Goal: Find specific page/section: Find specific page/section

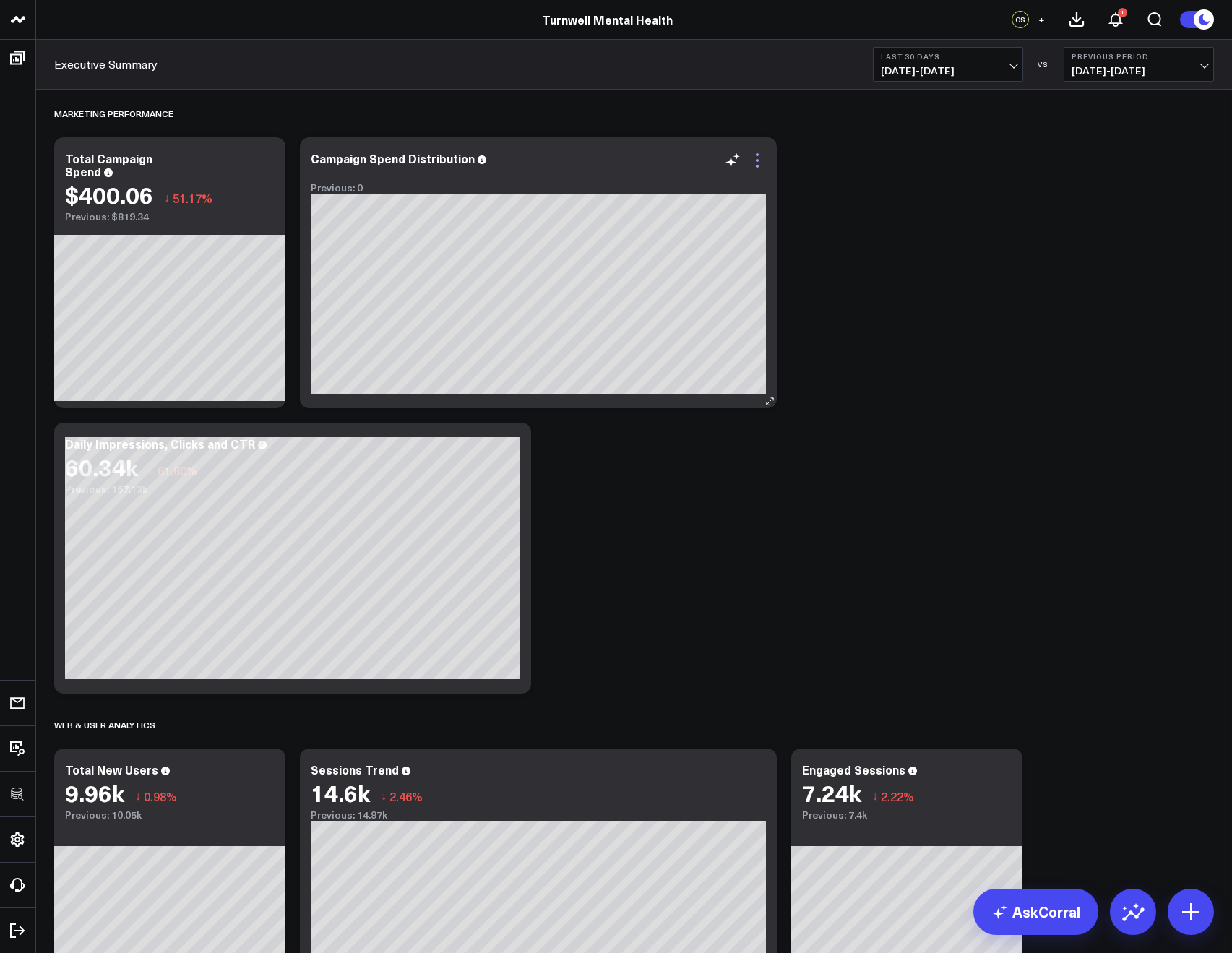
click at [751, 162] on icon at bounding box center [757, 161] width 17 height 17
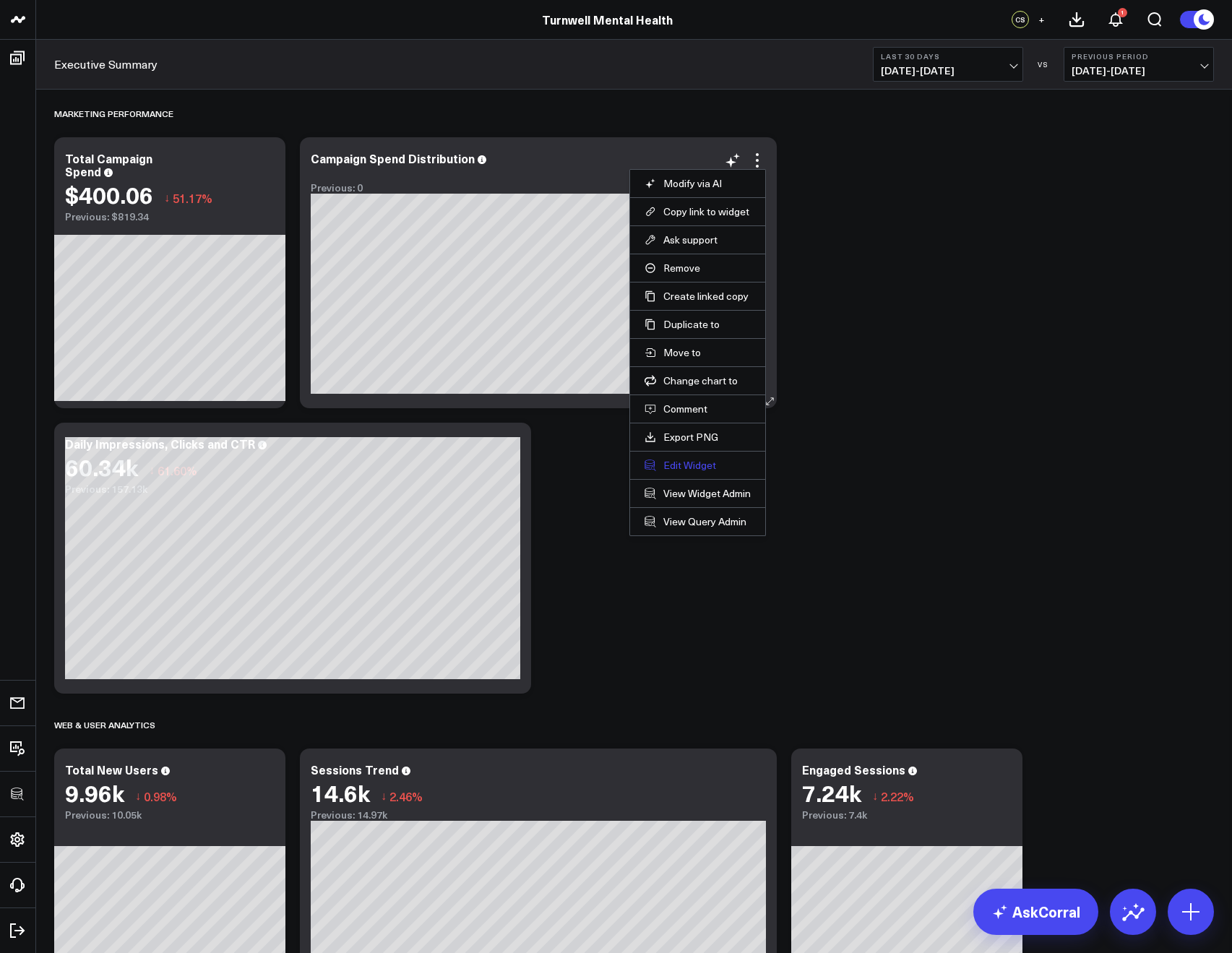
click at [705, 471] on button "Edit Widget" at bounding box center [698, 465] width 107 height 13
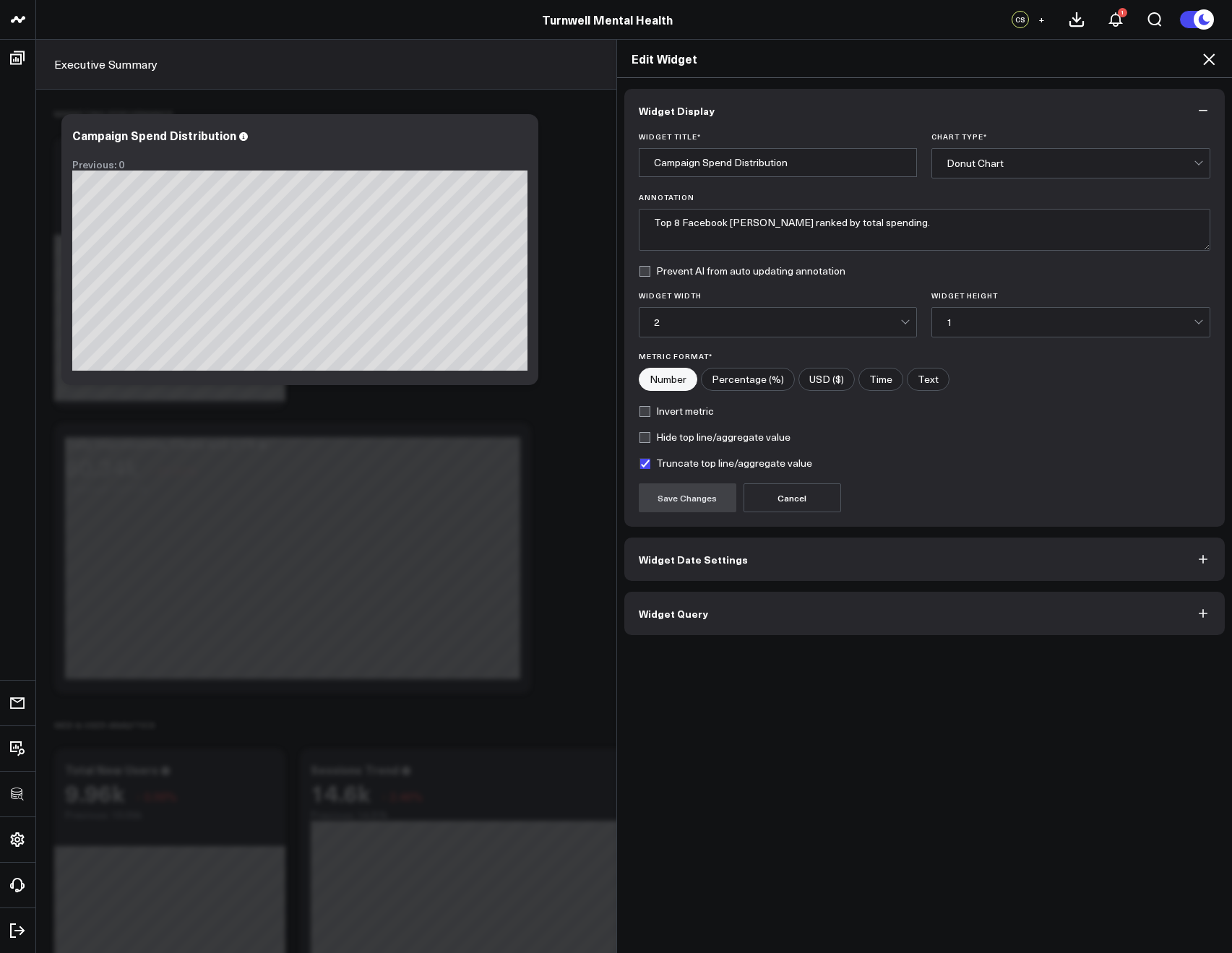
click at [690, 621] on button "Widget Query" at bounding box center [925, 613] width 602 height 43
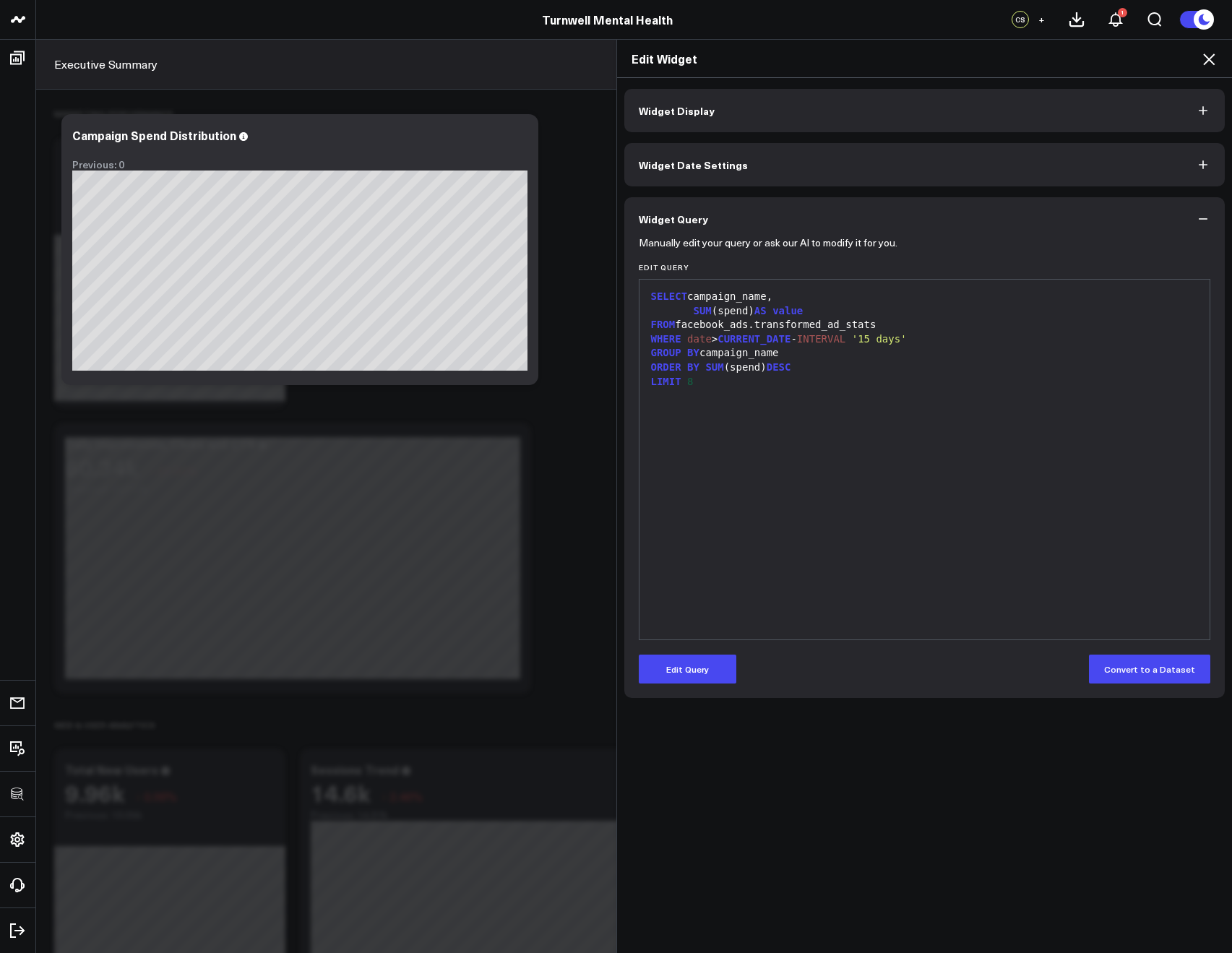
click at [1202, 61] on icon at bounding box center [1209, 60] width 17 height 17
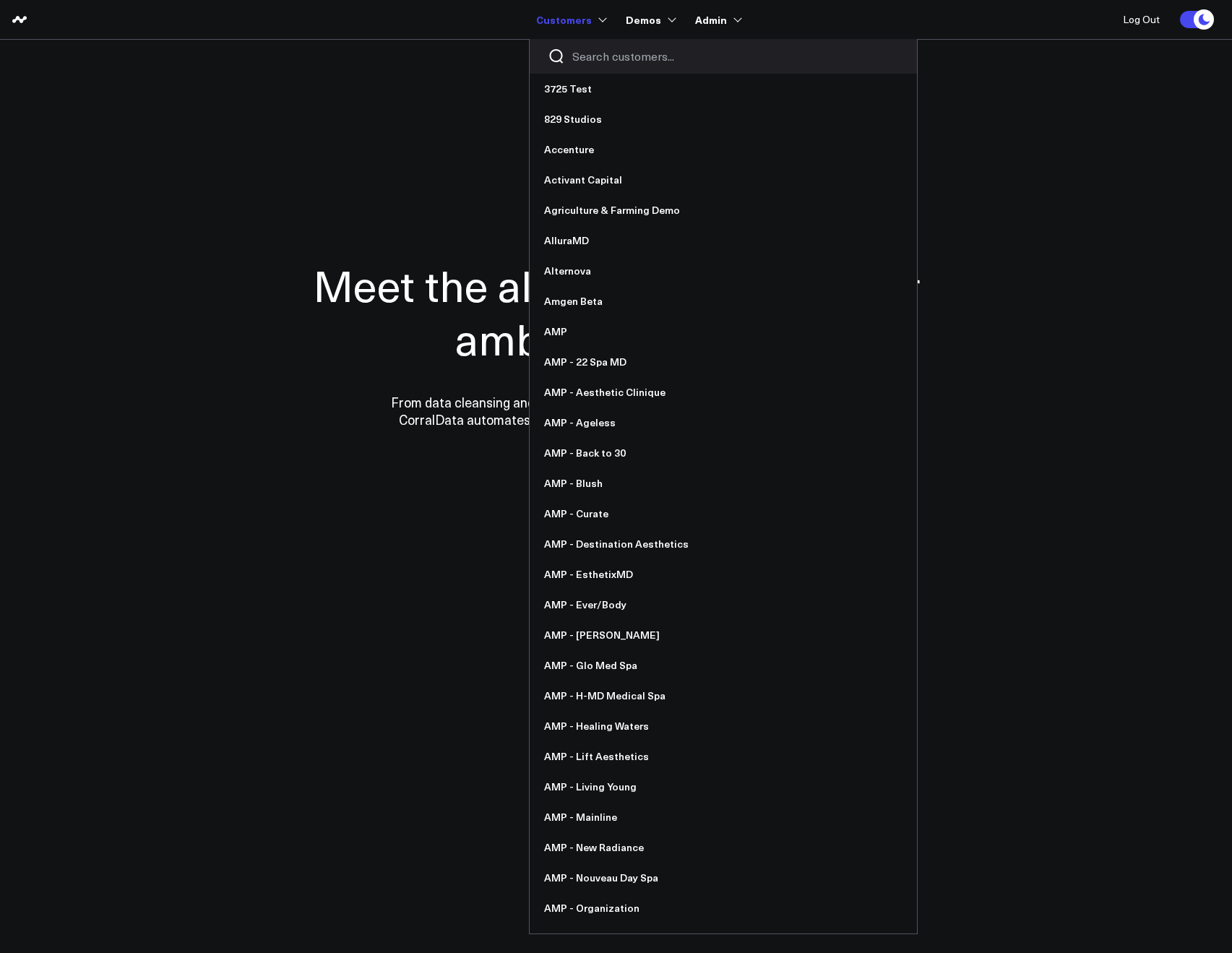
click at [583, 52] on input "Search customers input" at bounding box center [735, 56] width 327 height 16
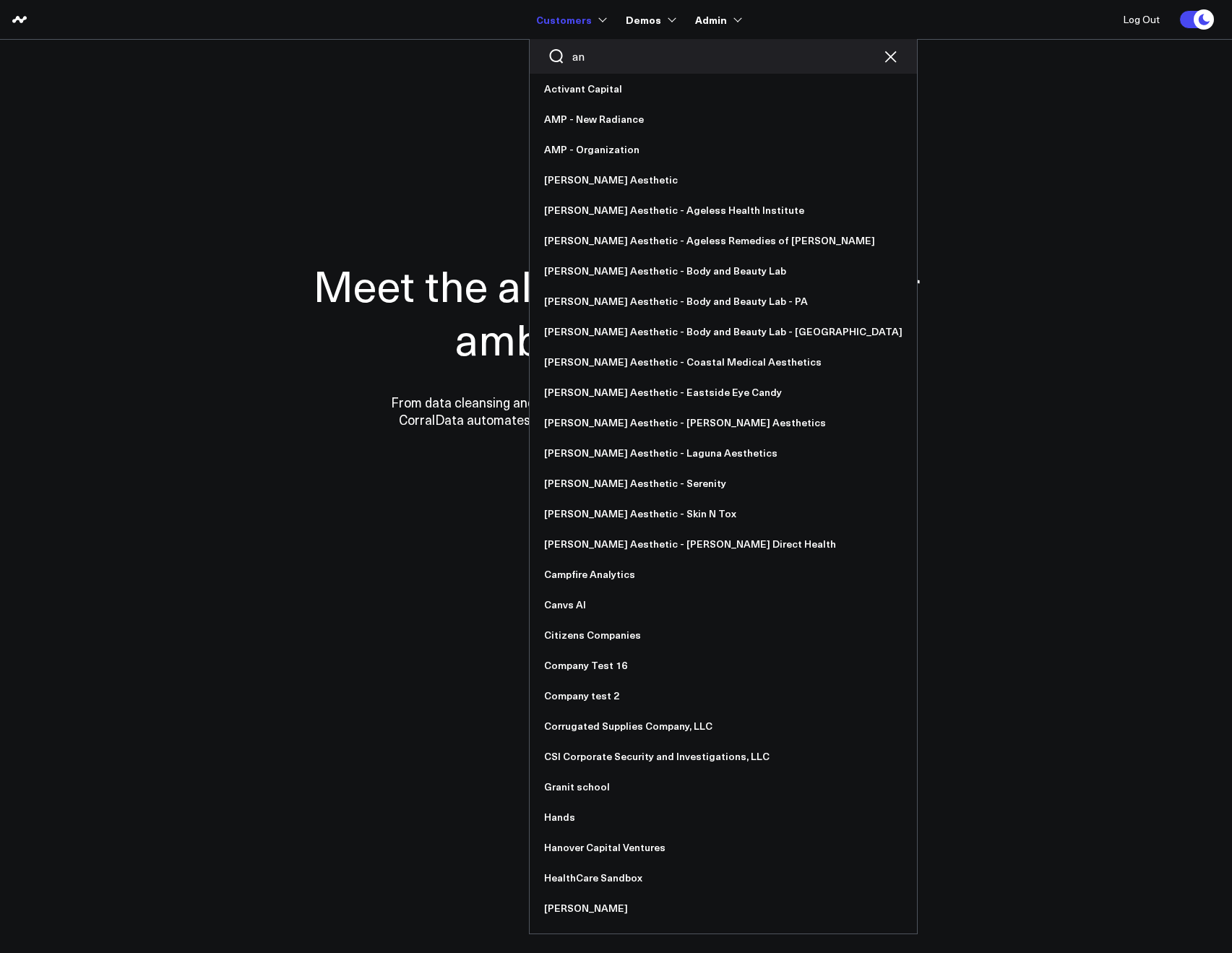
type input "a"
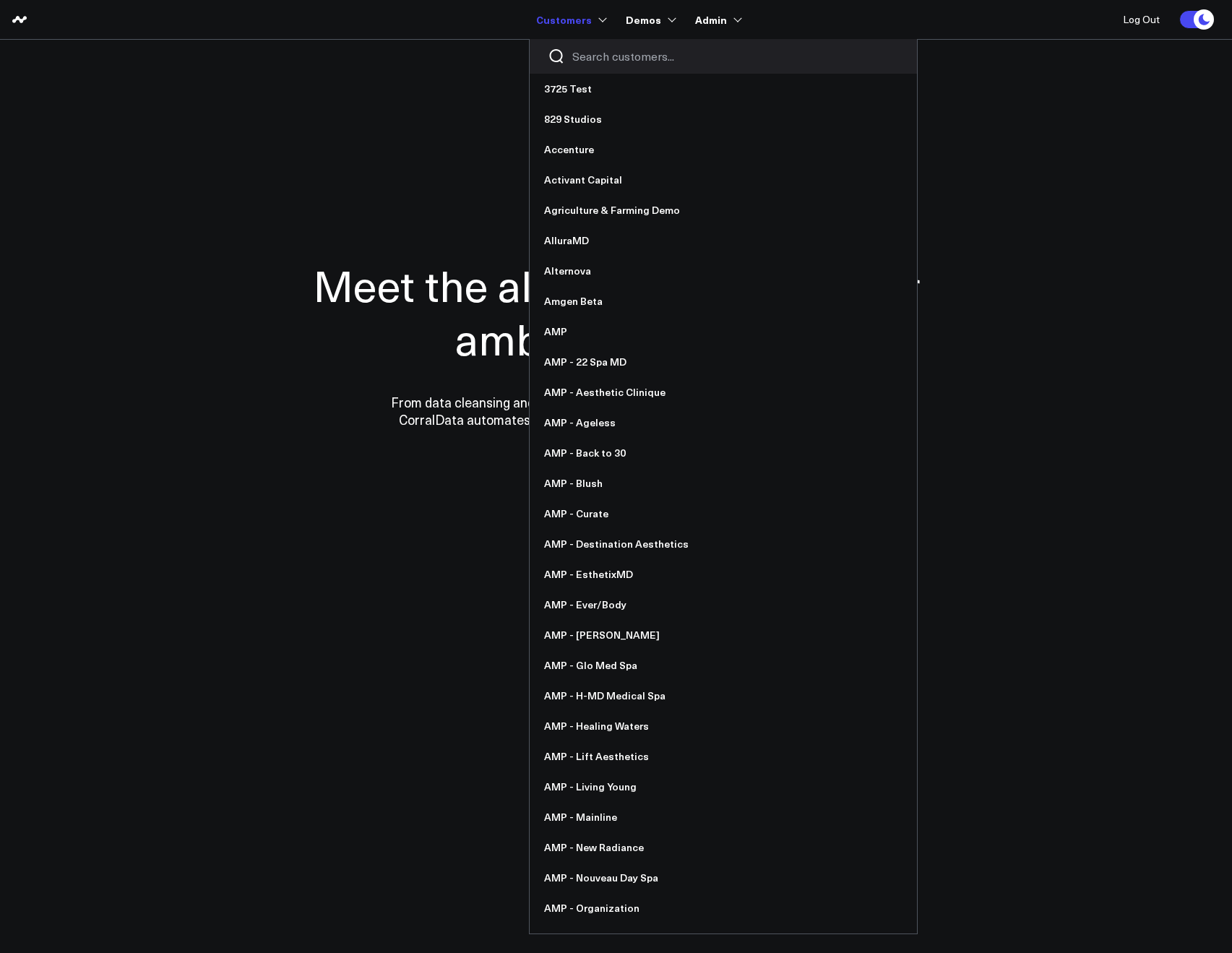
click at [574, 51] on input "Search customers input" at bounding box center [735, 56] width 327 height 16
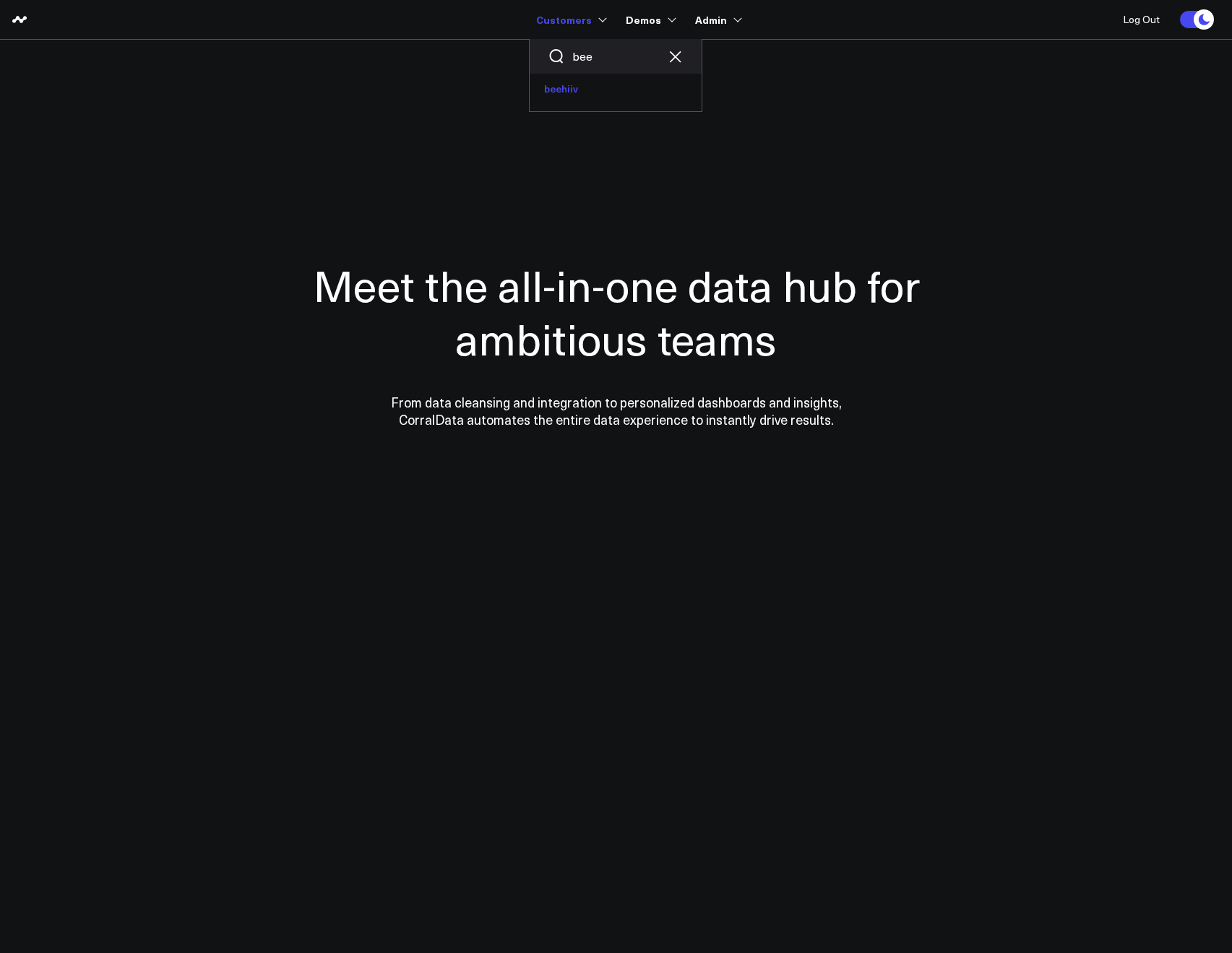
type input "bee"
click at [572, 84] on link "beehiiv" at bounding box center [616, 88] width 172 height 31
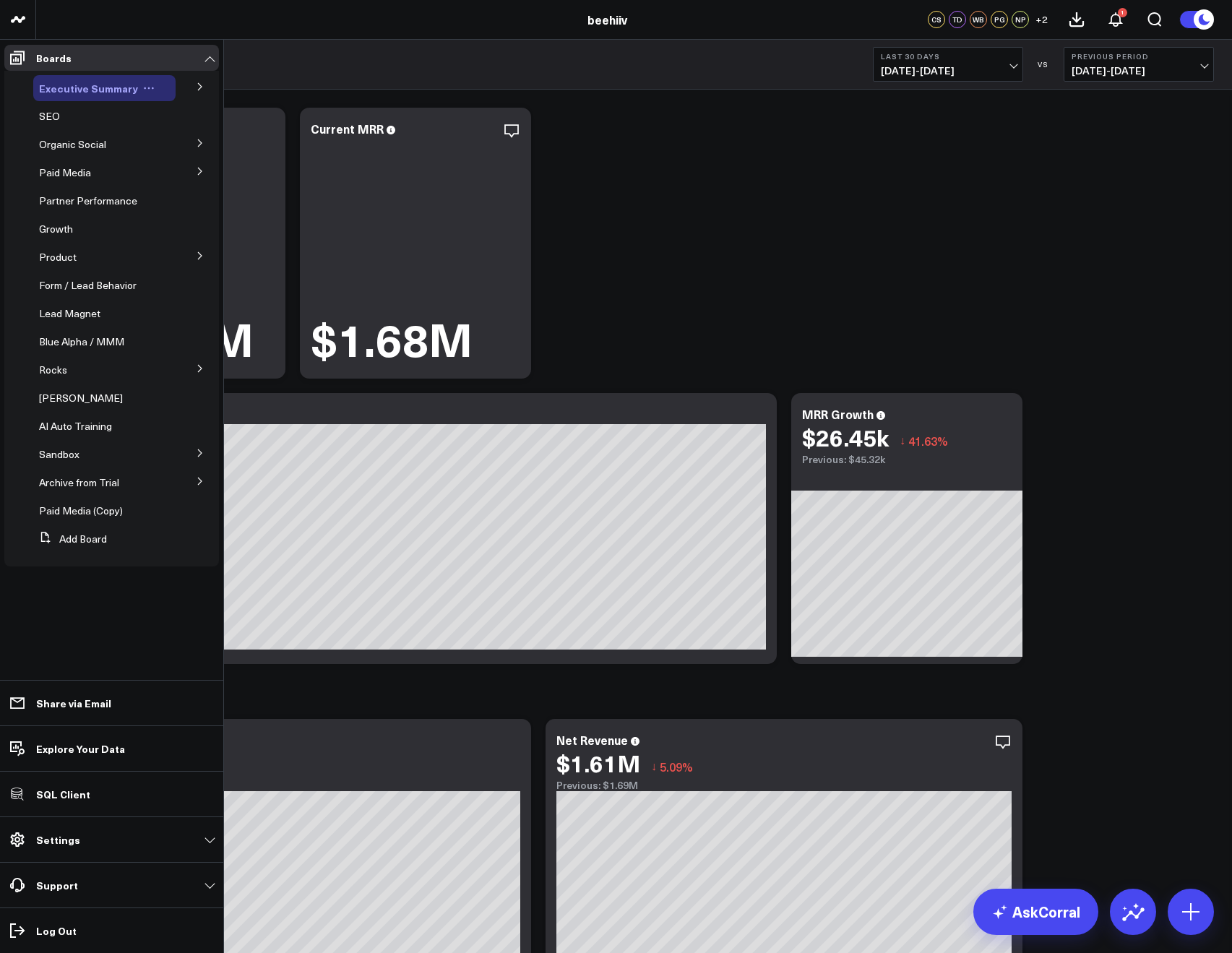
click at [153, 87] on button at bounding box center [149, 88] width 22 height 12
click at [200, 135] on button "Edit Permissions" at bounding box center [210, 135] width 117 height 28
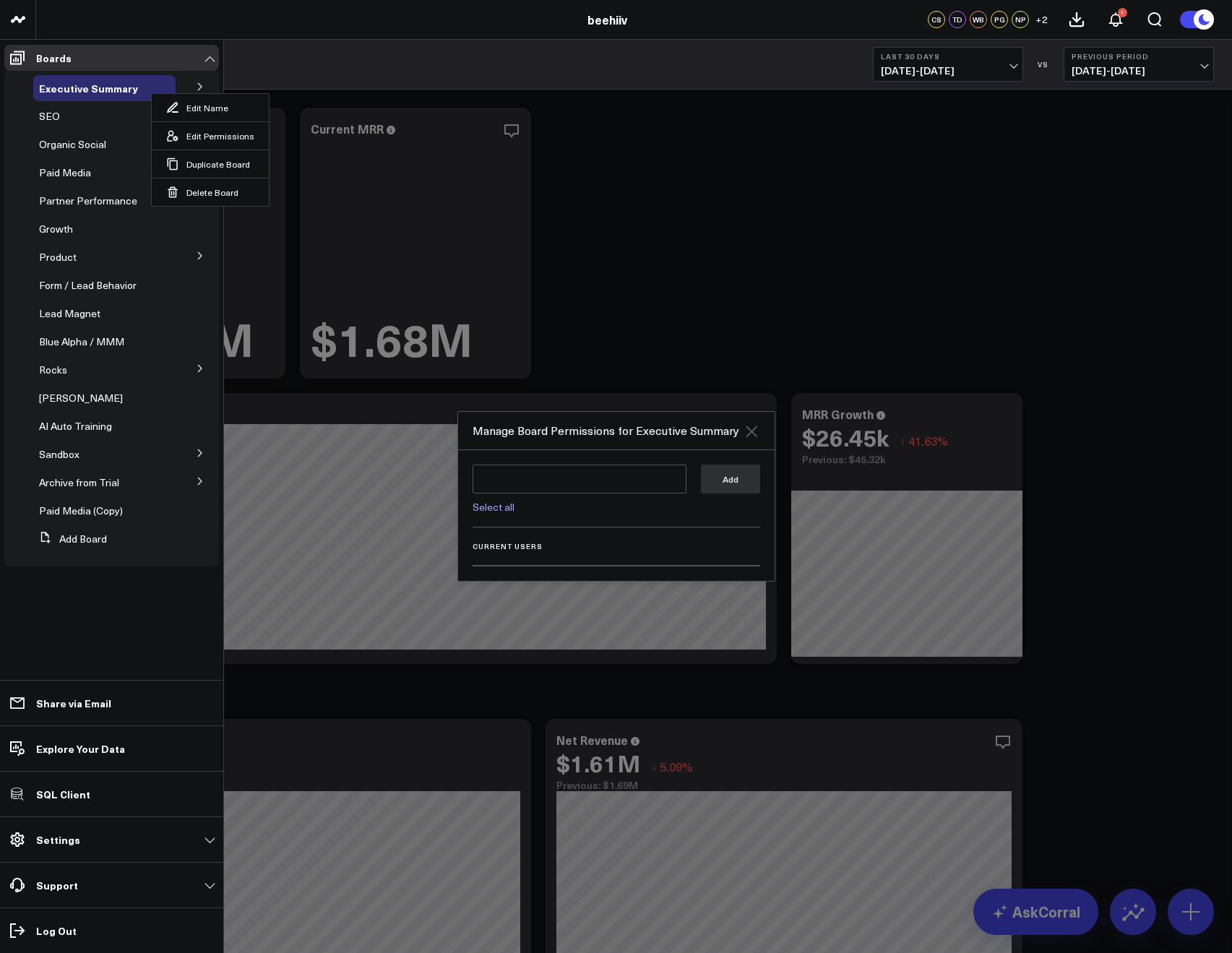
click at [747, 437] on icon at bounding box center [751, 431] width 17 height 17
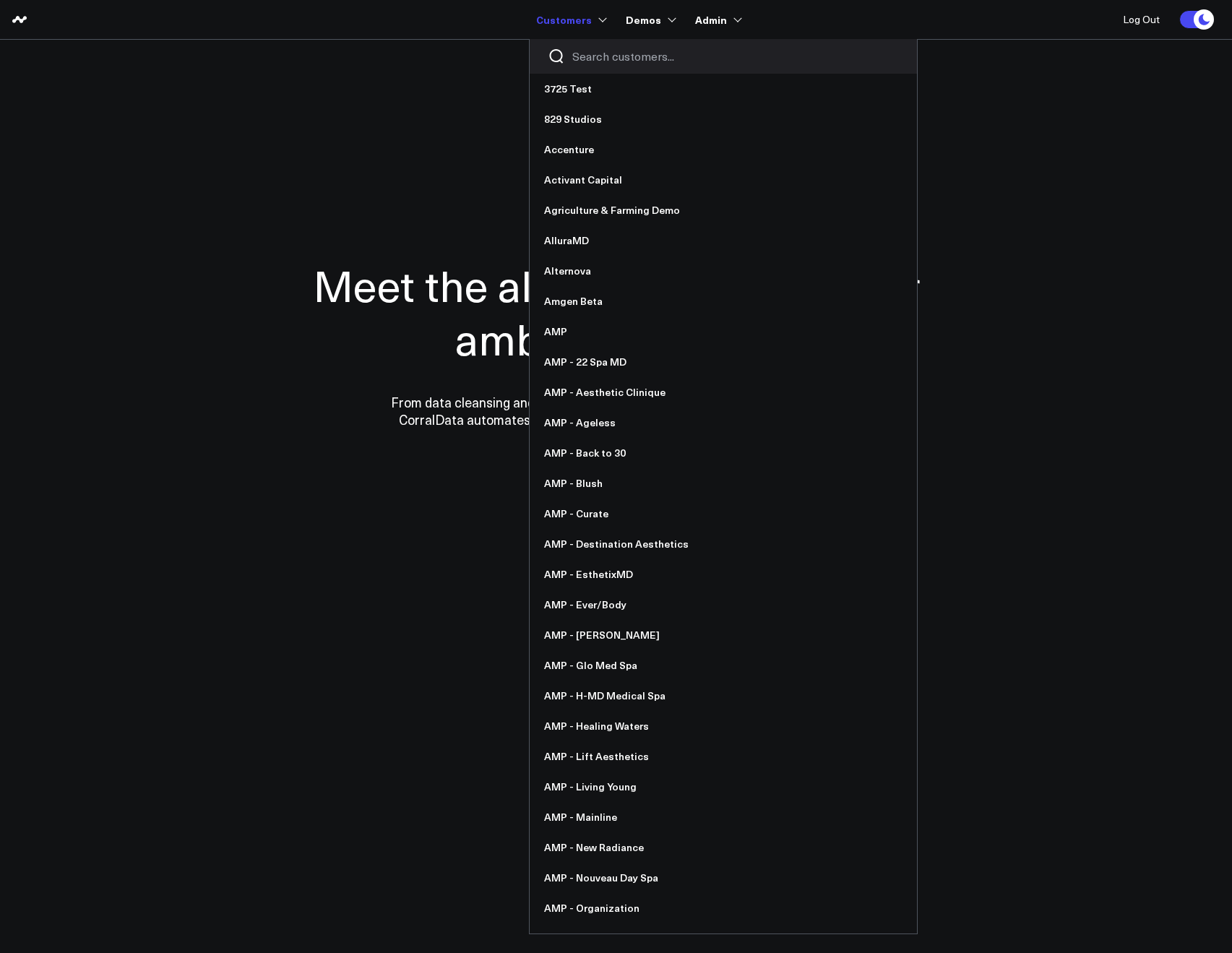
click at [583, 49] on input "Search customers input" at bounding box center [735, 56] width 327 height 16
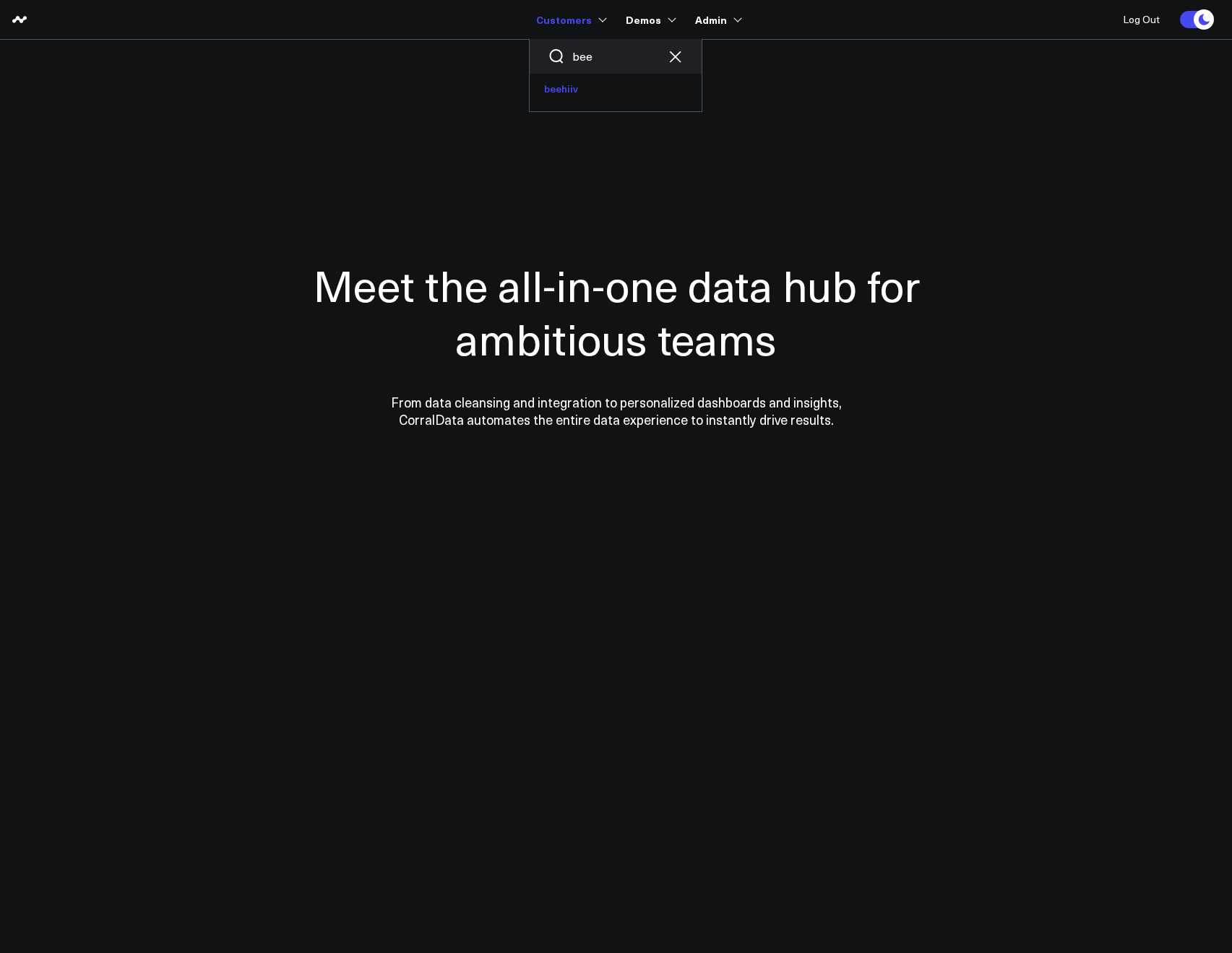
type input "bee"
click at [564, 98] on link "beehiiv" at bounding box center [616, 88] width 172 height 31
